Goal: Complete application form: Complete application form

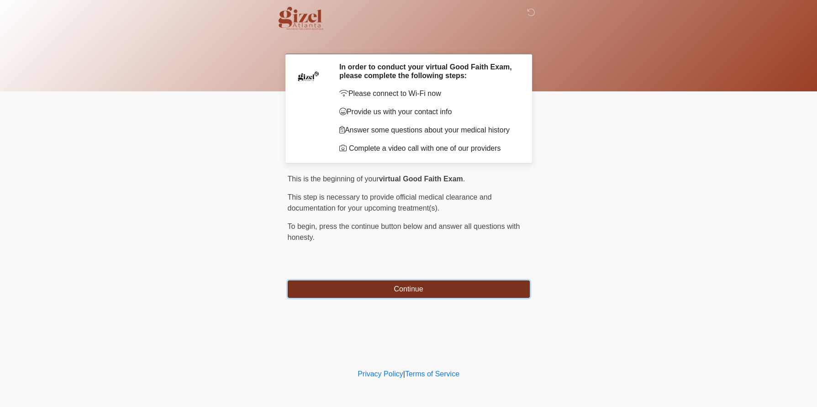
click at [410, 298] on button "Continue" at bounding box center [409, 288] width 242 height 17
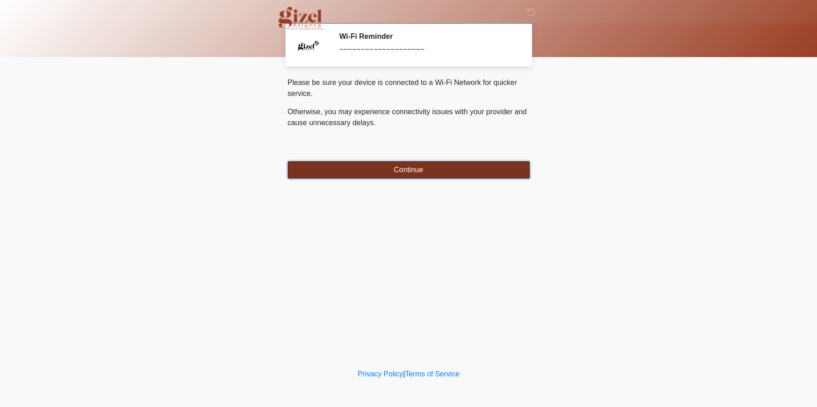
click at [410, 172] on button "Continue" at bounding box center [409, 169] width 242 height 17
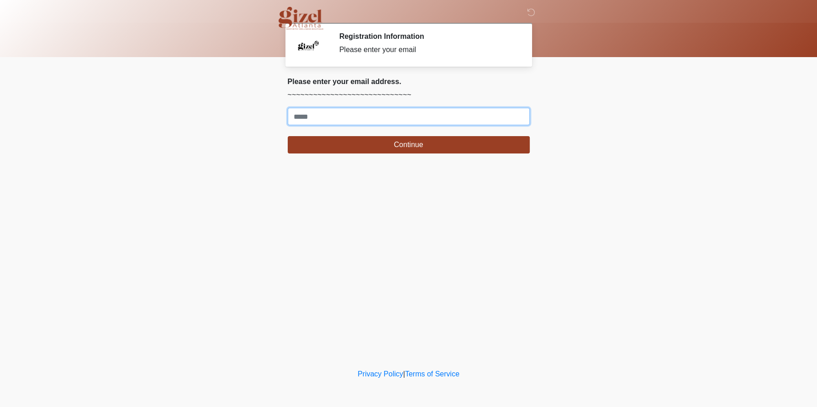
click at [415, 125] on input "Where should we email your treatment plan?" at bounding box center [409, 116] width 242 height 17
type input "**********"
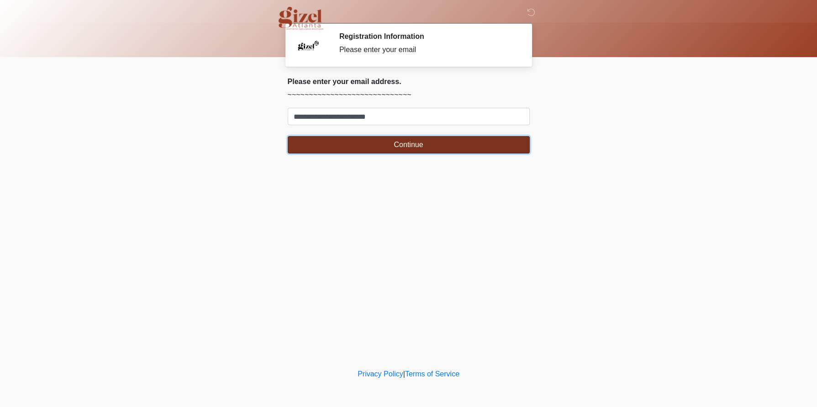
click at [393, 153] on button "Continue" at bounding box center [409, 144] width 242 height 17
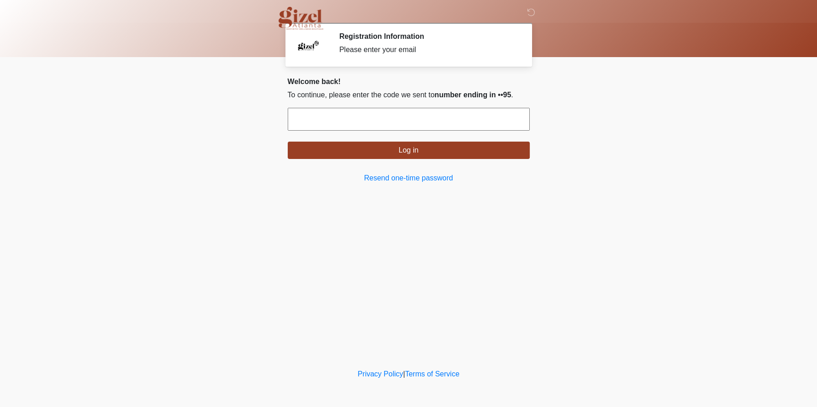
click at [412, 131] on input "text" at bounding box center [409, 119] width 242 height 23
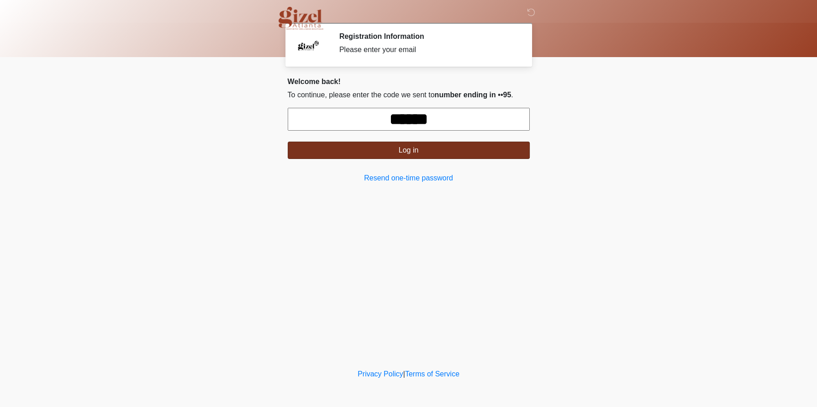
type input "******"
click at [410, 159] on button "Log in" at bounding box center [409, 150] width 242 height 17
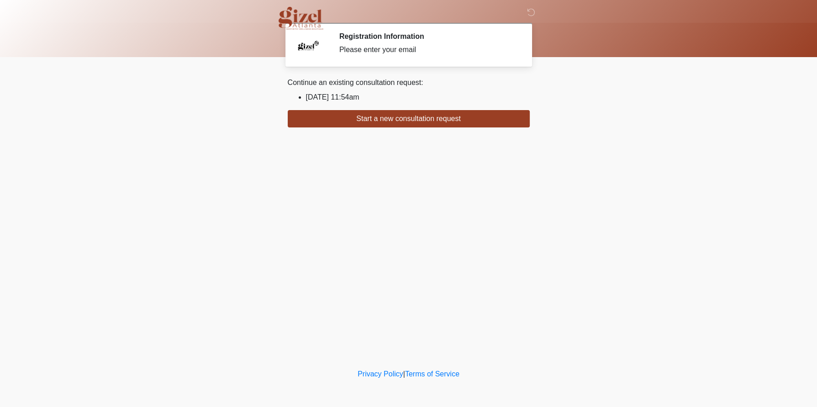
click at [367, 102] on li "2025/08/08 11:54am" at bounding box center [418, 97] width 224 height 11
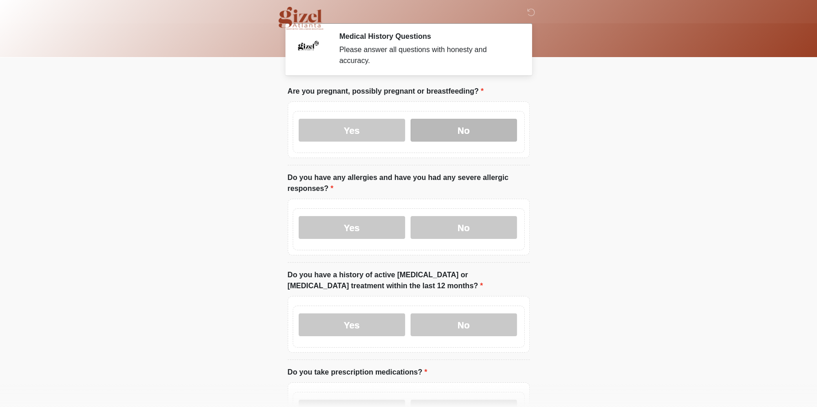
click at [441, 136] on label "No" at bounding box center [464, 130] width 106 height 23
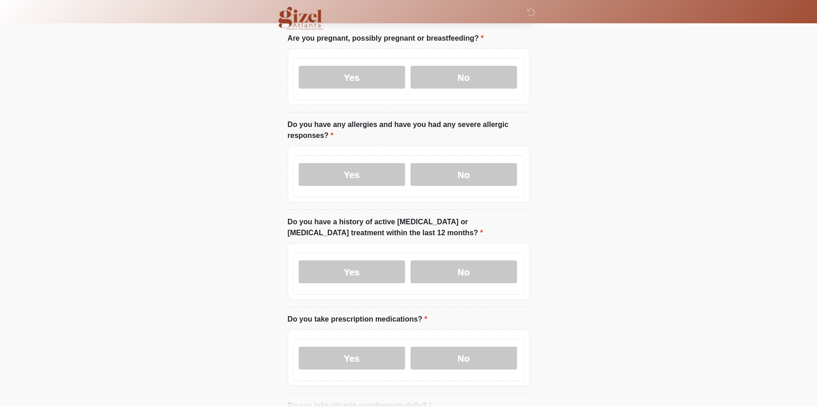
scroll to position [119, 0]
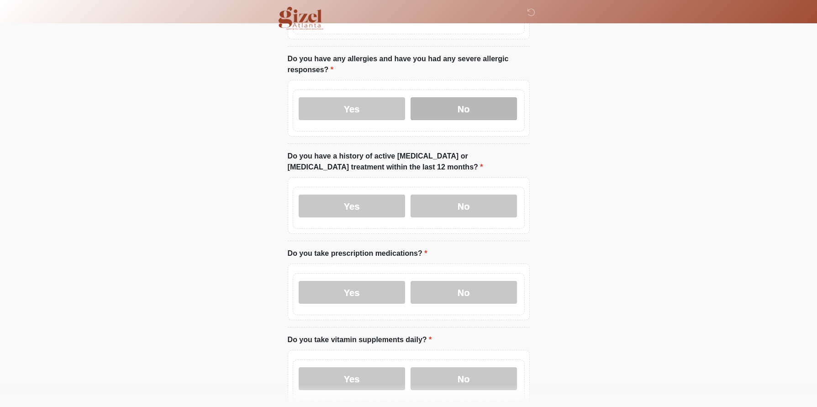
click at [476, 120] on label "No" at bounding box center [464, 108] width 106 height 23
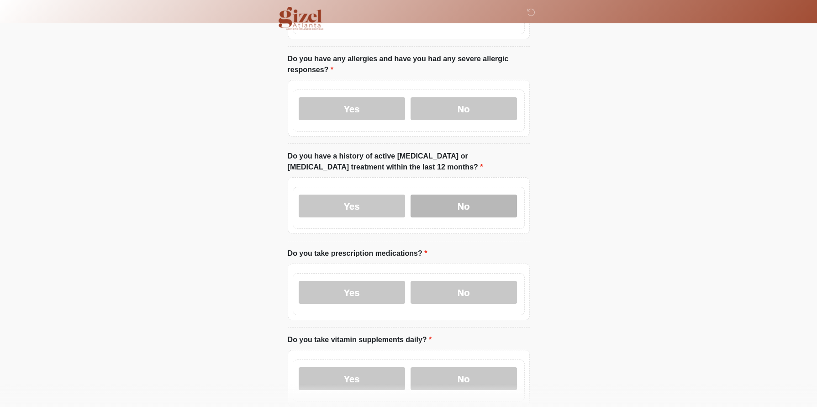
click at [468, 217] on label "No" at bounding box center [464, 206] width 106 height 23
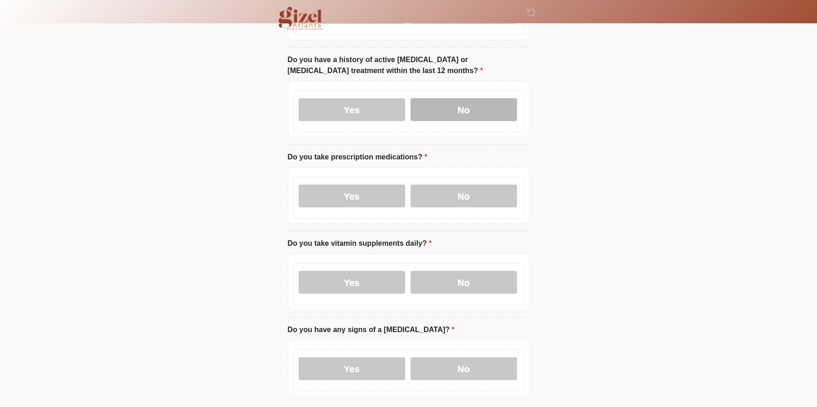
click at [468, 207] on label "No" at bounding box center [464, 196] width 106 height 23
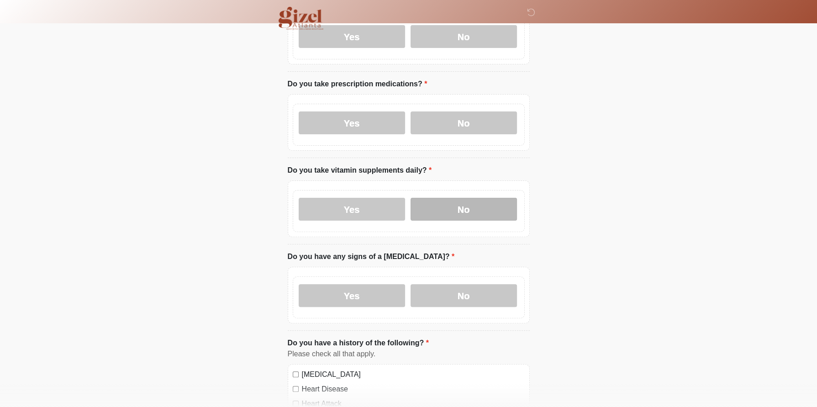
scroll to position [311, 0]
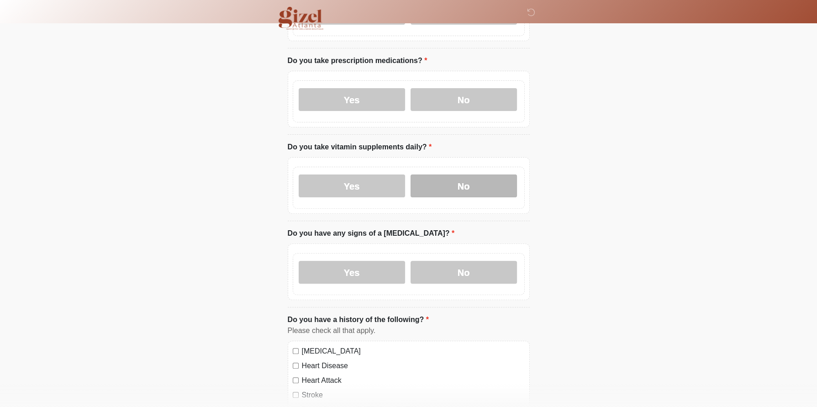
click at [467, 197] on label "No" at bounding box center [464, 185] width 106 height 23
click at [467, 284] on label "No" at bounding box center [464, 272] width 106 height 23
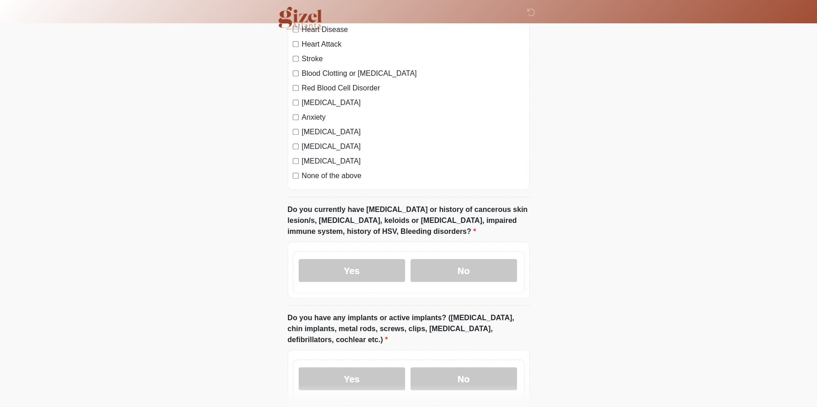
scroll to position [652, 0]
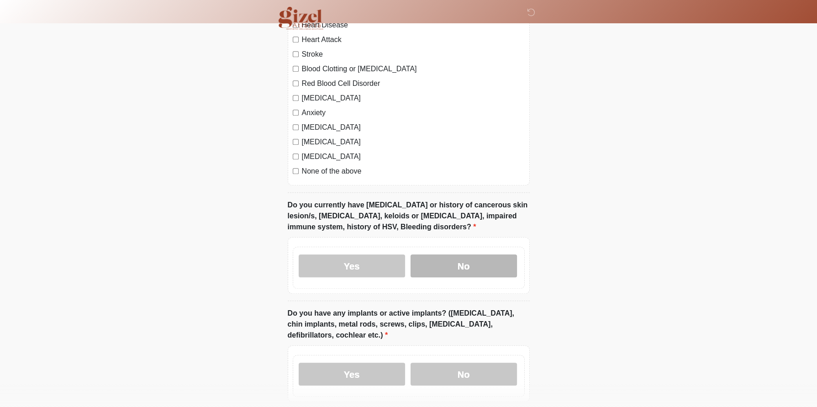
click at [476, 277] on label "No" at bounding box center [464, 265] width 106 height 23
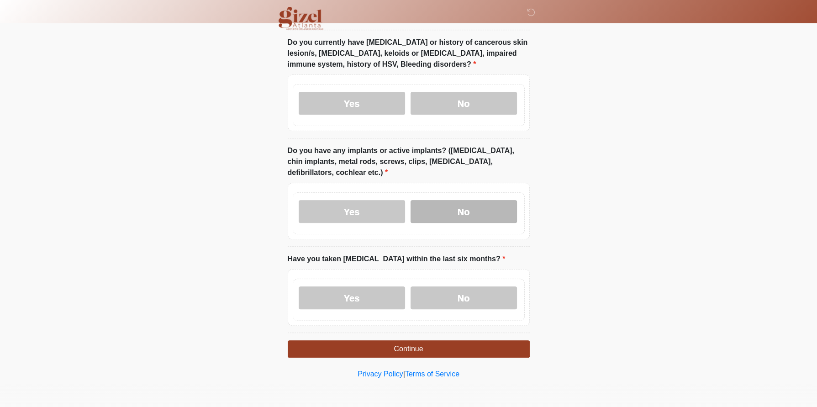
click at [469, 223] on label "No" at bounding box center [464, 211] width 106 height 23
click at [472, 294] on label "No" at bounding box center [464, 297] width 106 height 23
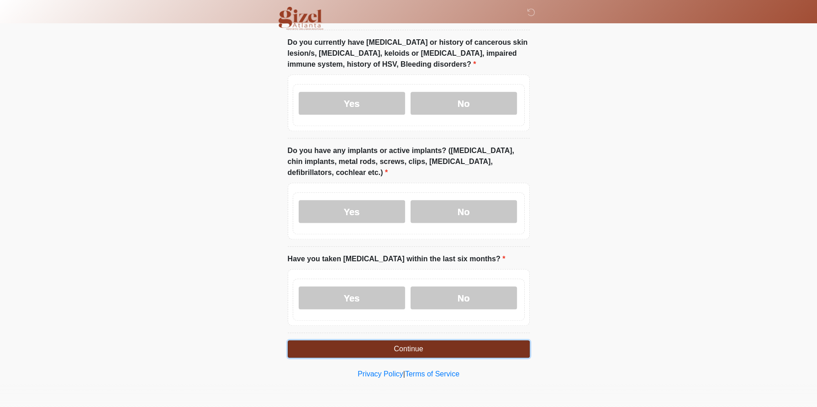
click at [434, 347] on button "Continue" at bounding box center [409, 348] width 242 height 17
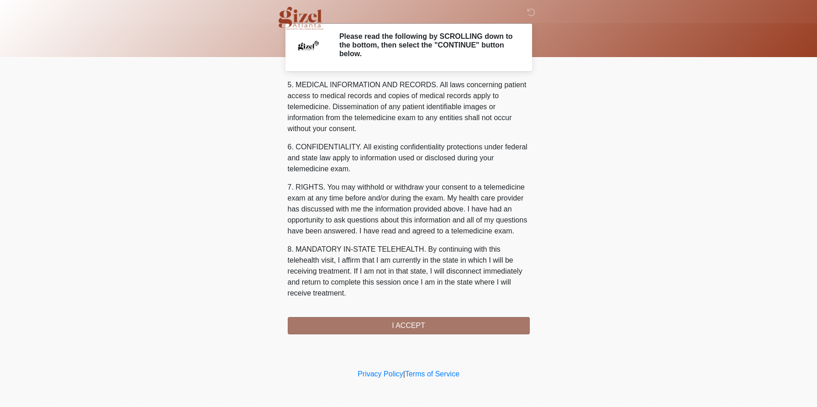
scroll to position [520, 0]
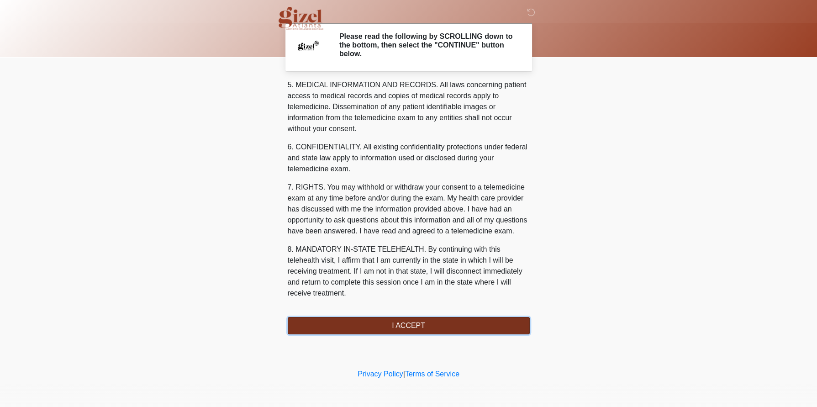
click at [412, 331] on button "I ACCEPT" at bounding box center [409, 325] width 242 height 17
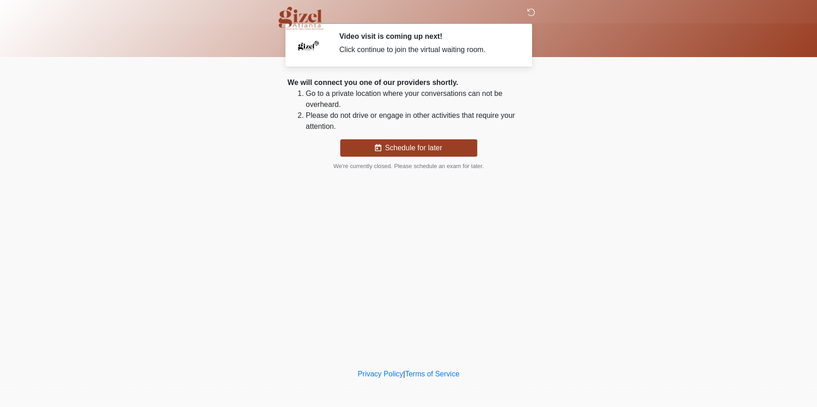
click at [532, 11] on icon at bounding box center [531, 12] width 8 height 8
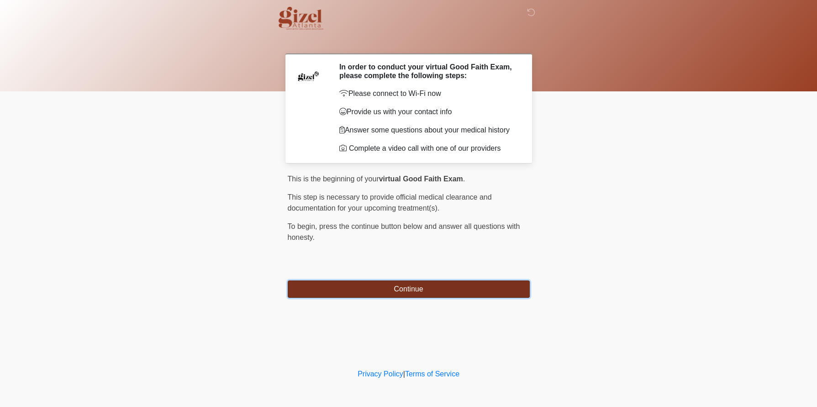
click at [428, 298] on button "Continue" at bounding box center [409, 288] width 242 height 17
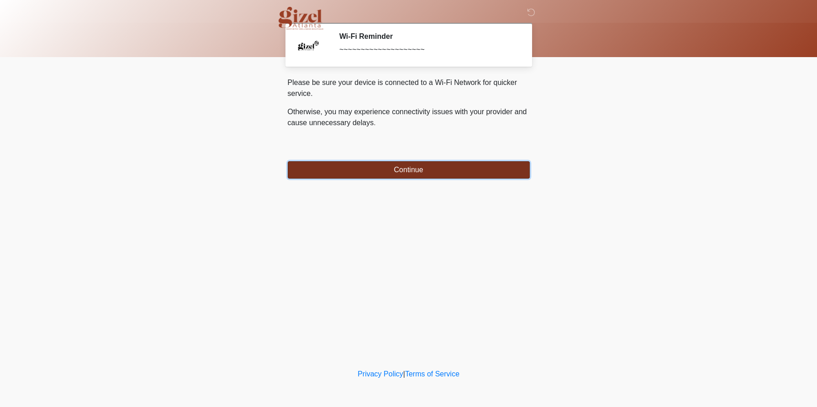
click at [417, 177] on button "Continue" at bounding box center [409, 169] width 242 height 17
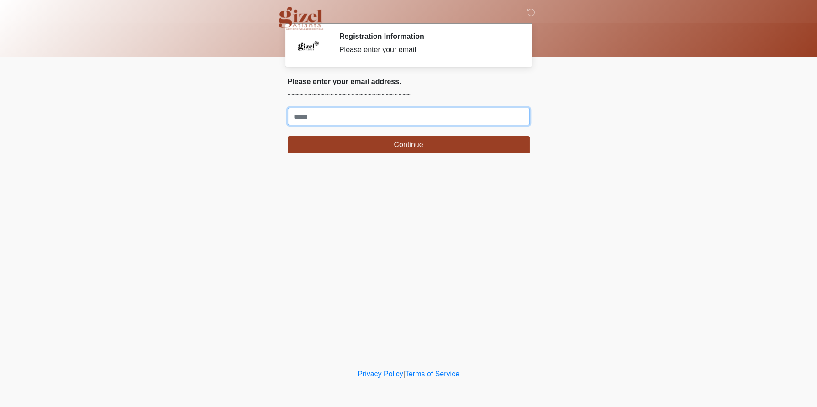
click at [378, 125] on input "Where should we email your treatment plan?" at bounding box center [409, 116] width 242 height 17
type input "**********"
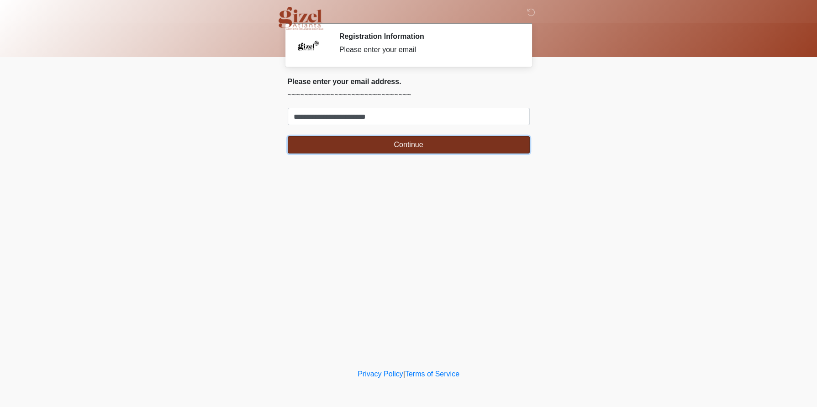
click at [385, 153] on button "Continue" at bounding box center [409, 144] width 242 height 17
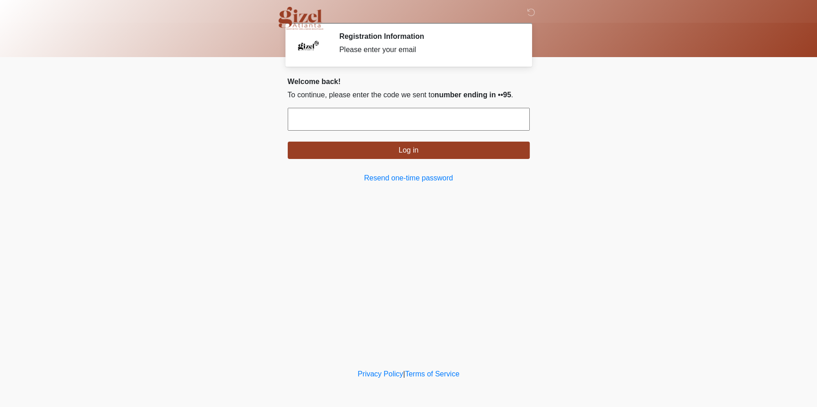
click at [378, 131] on input "text" at bounding box center [409, 119] width 242 height 23
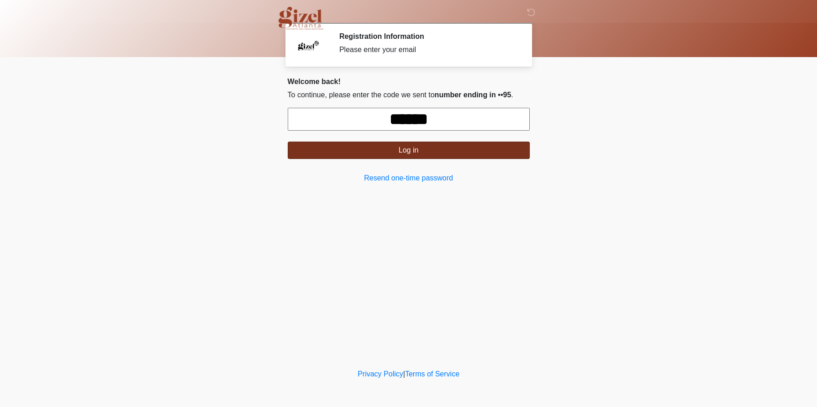
type input "******"
click at [400, 159] on button "Log in" at bounding box center [409, 150] width 242 height 17
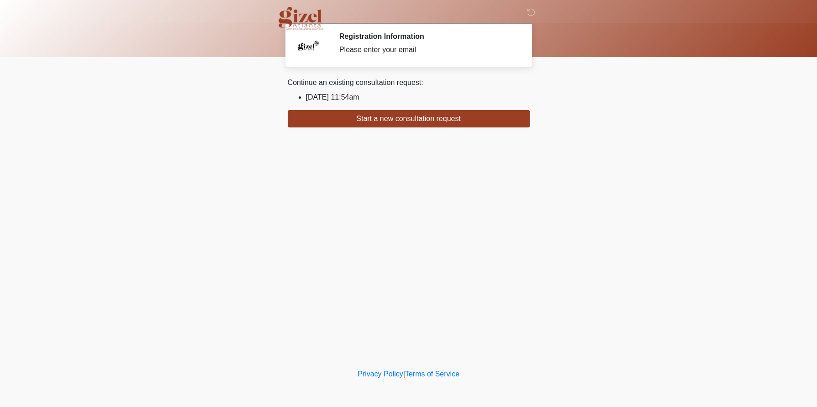
click at [374, 103] on li "2025/08/08 11:54am" at bounding box center [418, 97] width 224 height 11
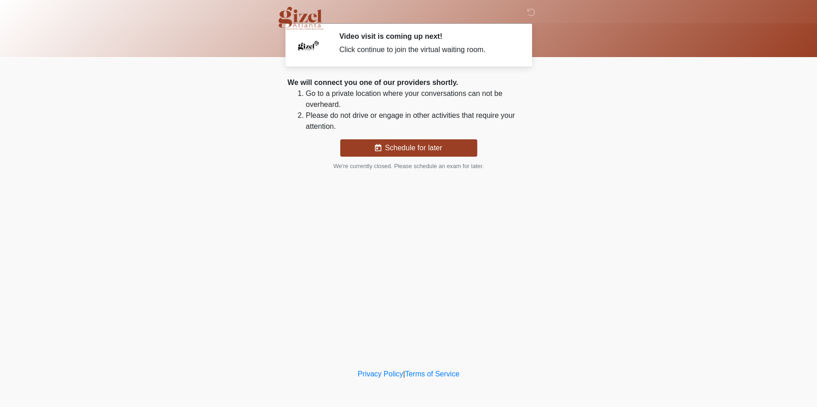
click at [384, 55] on div "Click continue to join the virtual waiting room." at bounding box center [427, 49] width 177 height 11
click at [392, 38] on h2 "Video visit is coming up next!" at bounding box center [427, 36] width 177 height 9
click at [388, 55] on div "Click continue to join the virtual waiting room." at bounding box center [427, 49] width 177 height 11
drag, startPoint x: 421, startPoint y: 115, endPoint x: 417, endPoint y: 146, distance: 31.4
click at [419, 110] on li "Go to a private location where your conversations can not be overheard." at bounding box center [418, 99] width 224 height 22
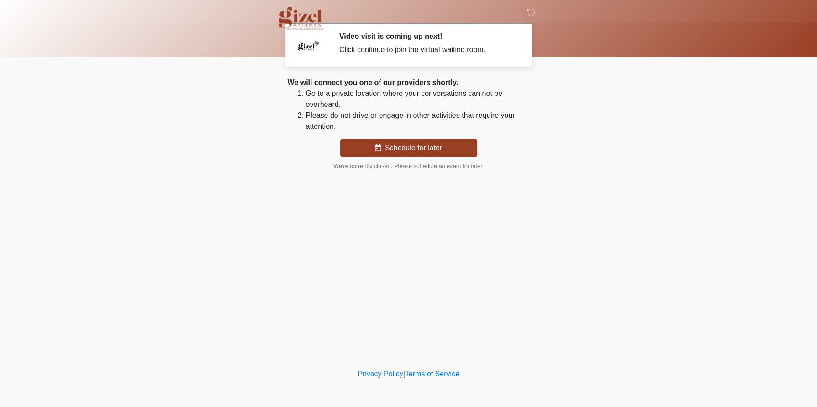
click at [417, 132] on li "Please do not drive or engage in other activities that require your attention." at bounding box center [418, 121] width 224 height 22
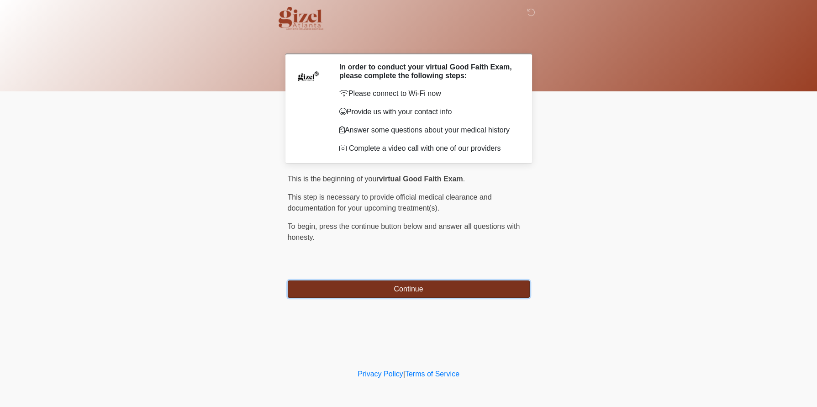
click at [411, 298] on button "Continue" at bounding box center [409, 288] width 242 height 17
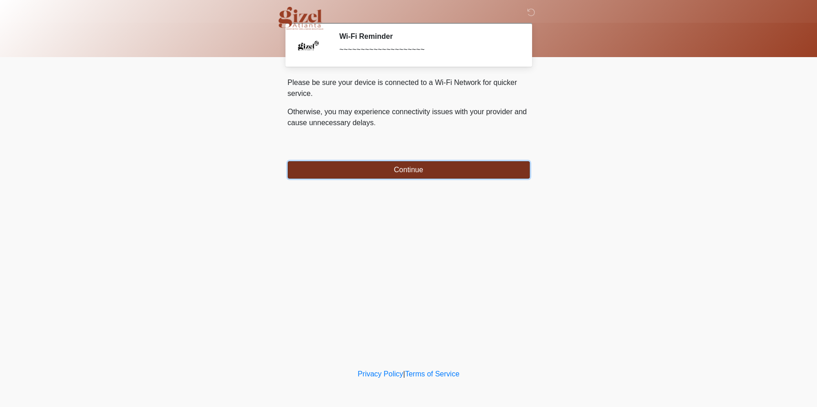
click at [370, 172] on button "Continue" at bounding box center [409, 169] width 242 height 17
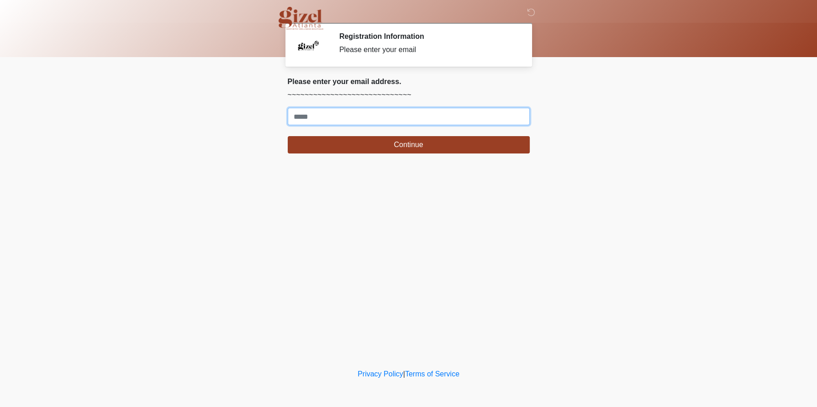
click at [349, 125] on input "Where should we email your treatment plan?" at bounding box center [409, 116] width 242 height 17
type input "**********"
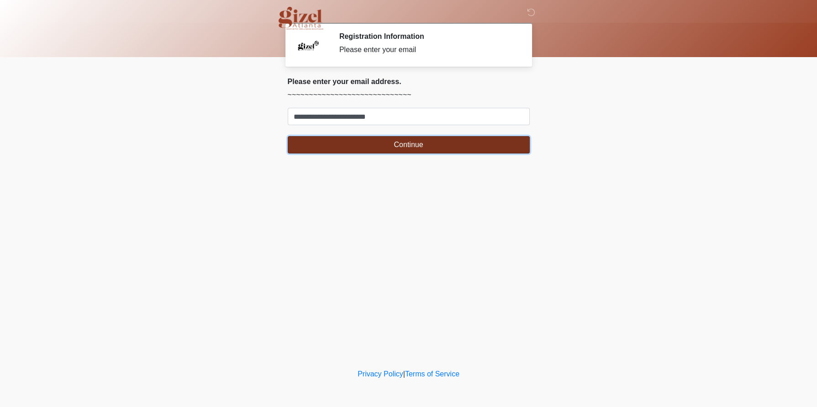
click at [364, 153] on button "Continue" at bounding box center [409, 144] width 242 height 17
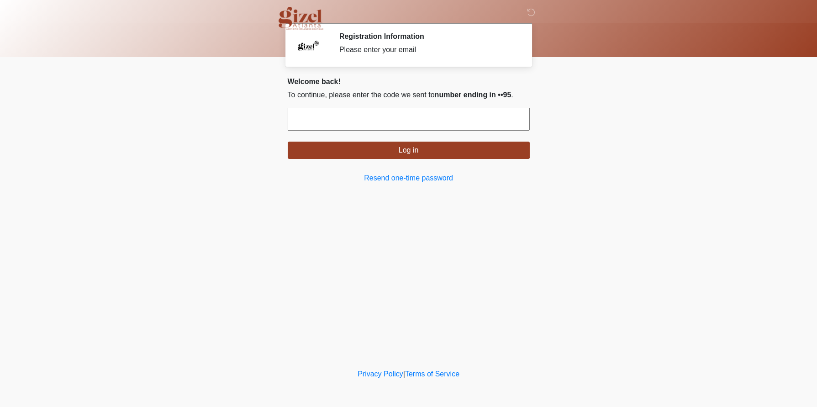
click at [401, 131] on input "text" at bounding box center [409, 119] width 242 height 23
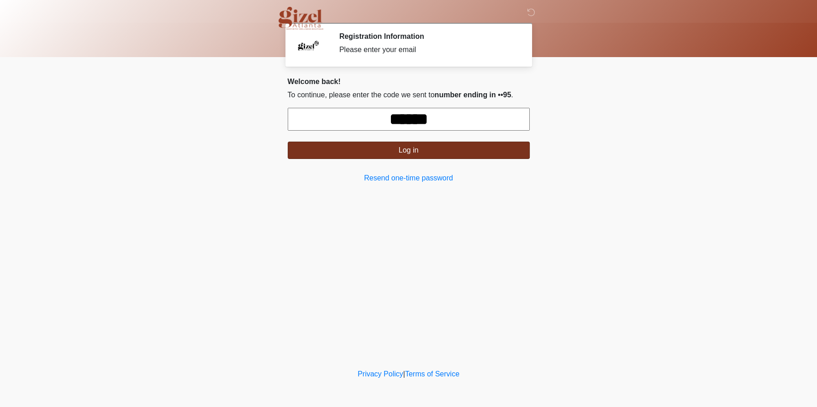
type input "******"
click at [374, 159] on button "Log in" at bounding box center [409, 150] width 242 height 17
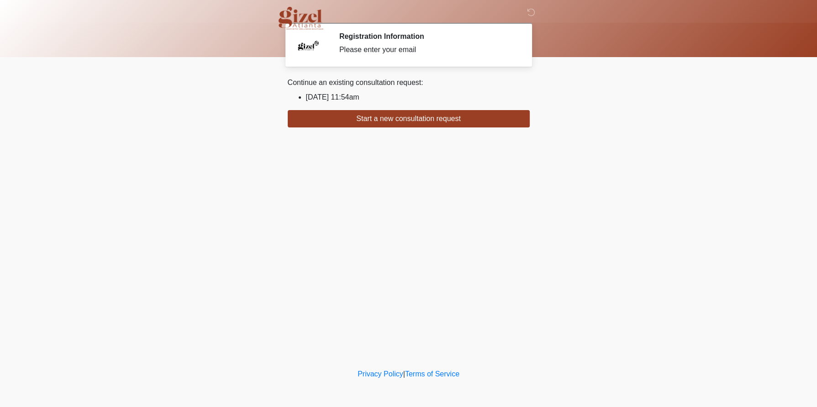
click at [369, 100] on li "2025/08/08 11:54am" at bounding box center [418, 97] width 224 height 11
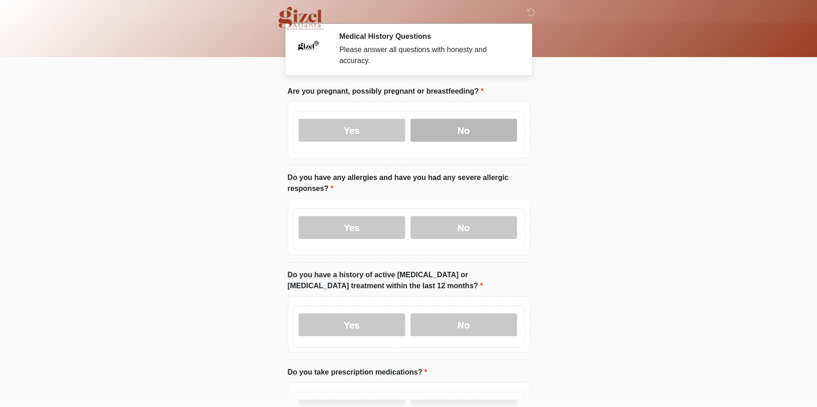
click at [470, 139] on label "No" at bounding box center [464, 130] width 106 height 23
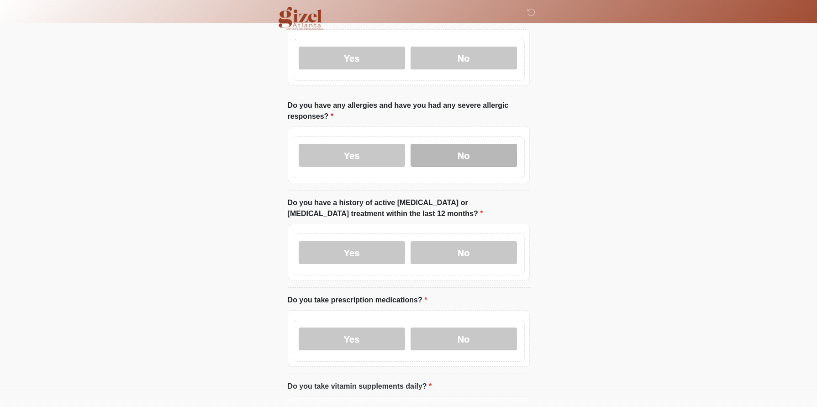
click at [475, 167] on label "No" at bounding box center [464, 155] width 106 height 23
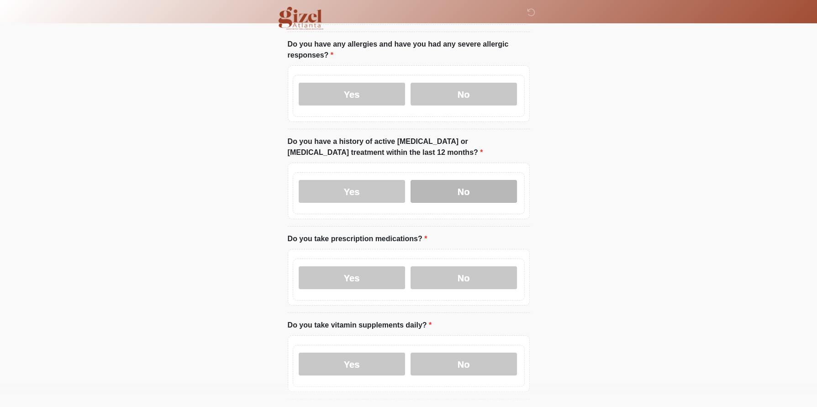
click at [470, 203] on label "No" at bounding box center [464, 191] width 106 height 23
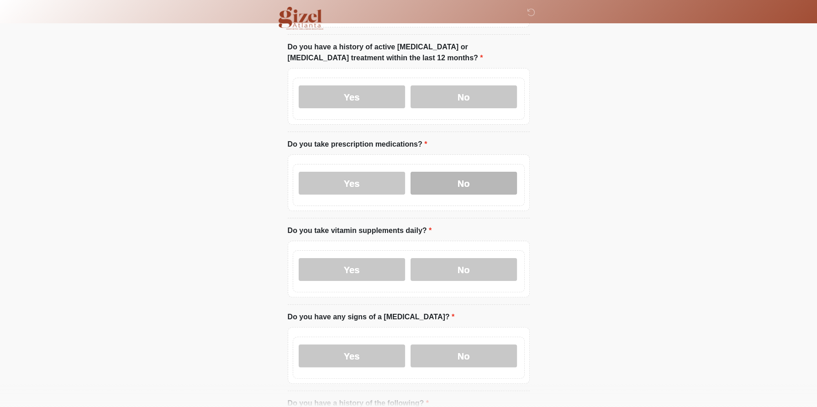
click at [471, 195] on label "No" at bounding box center [464, 183] width 106 height 23
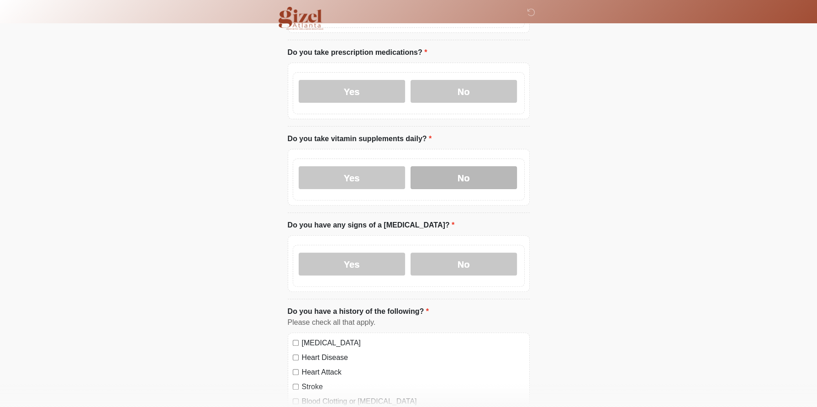
click at [471, 189] on label "No" at bounding box center [464, 177] width 106 height 23
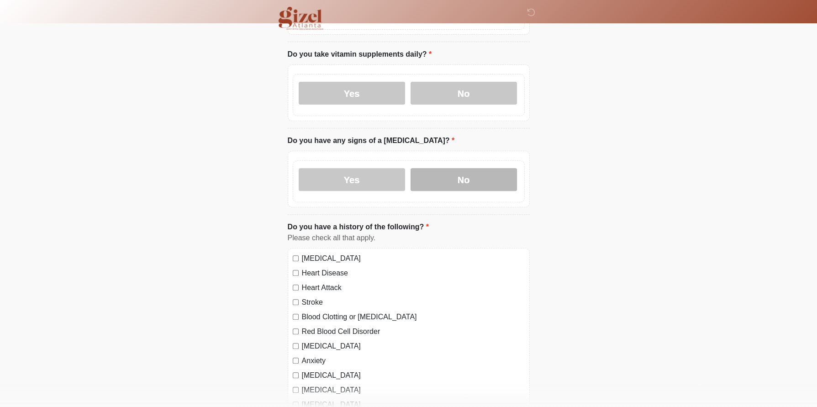
click at [471, 191] on label "No" at bounding box center [464, 179] width 106 height 23
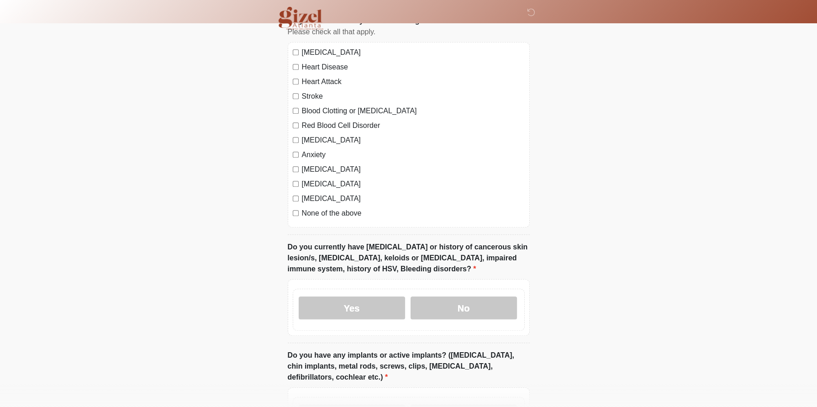
scroll to position [621, 0]
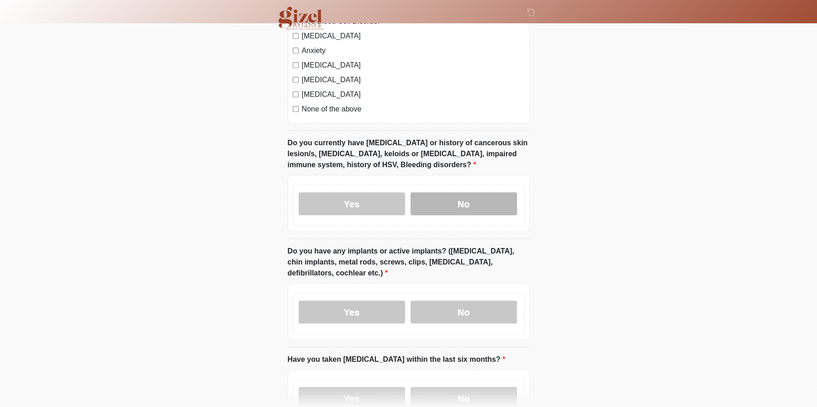
click at [481, 215] on label "No" at bounding box center [464, 203] width 106 height 23
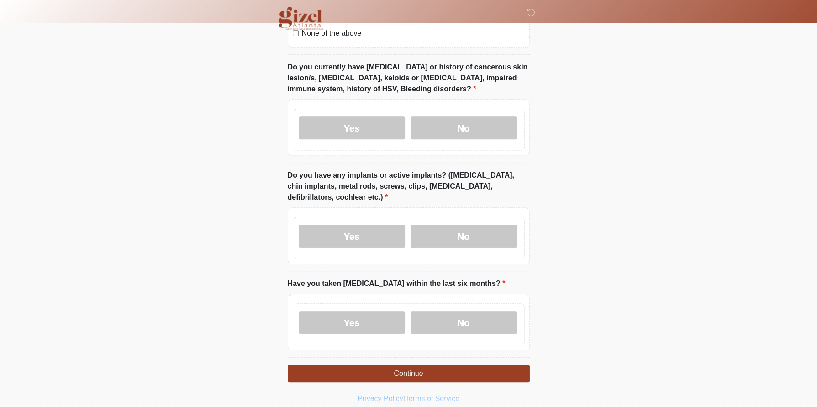
scroll to position [822, 0]
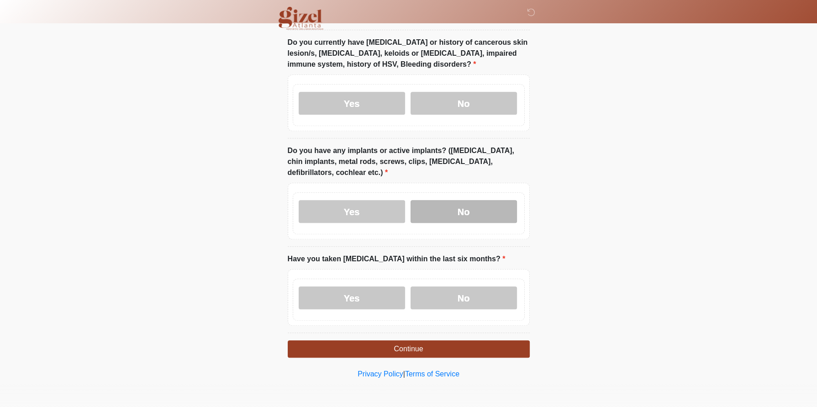
drag, startPoint x: 481, startPoint y: 281, endPoint x: 480, endPoint y: 286, distance: 5.1
click at [481, 234] on div "Yes No" at bounding box center [409, 213] width 232 height 42
click at [480, 223] on label "No" at bounding box center [464, 211] width 106 height 23
click at [480, 286] on label "No" at bounding box center [464, 297] width 106 height 23
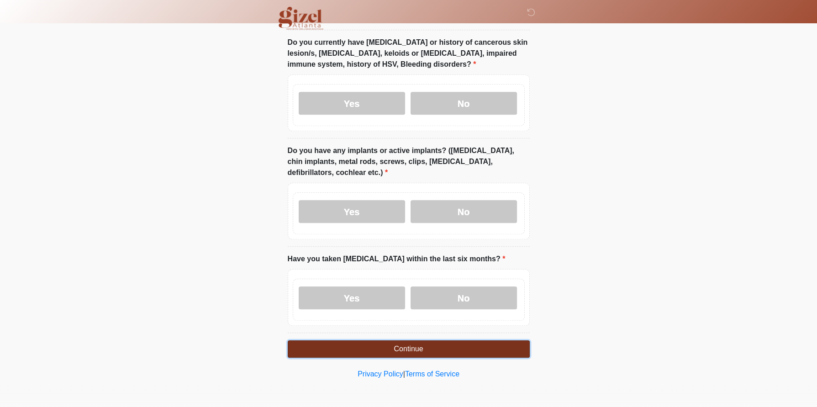
click at [451, 340] on button "Continue" at bounding box center [409, 348] width 242 height 17
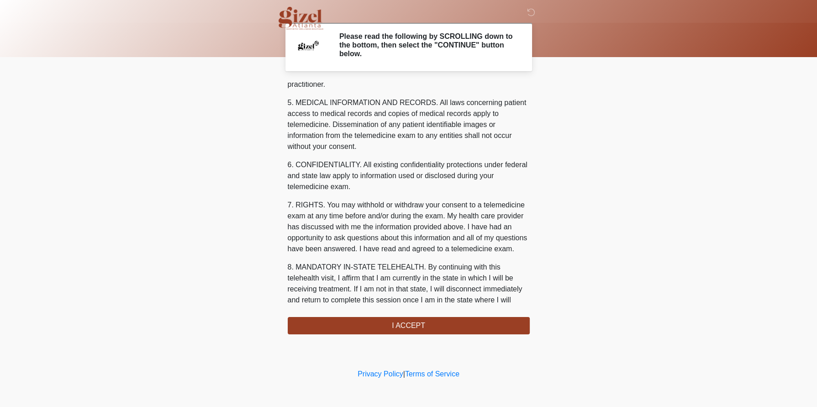
scroll to position [520, 0]
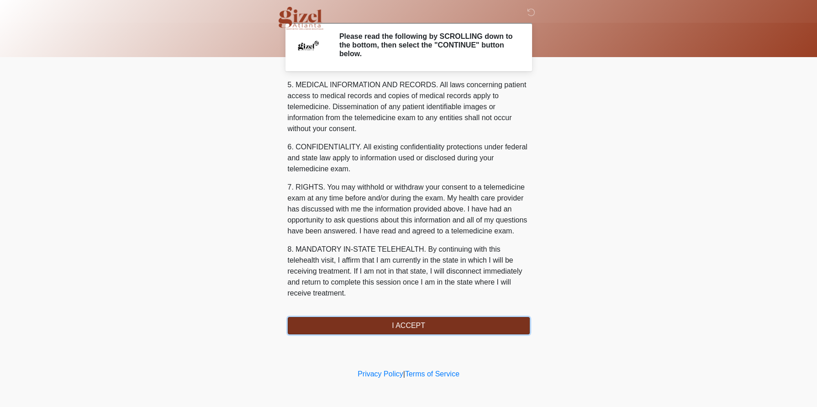
click at [411, 334] on button "I ACCEPT" at bounding box center [409, 325] width 242 height 17
